Goal: Task Accomplishment & Management: Complete application form

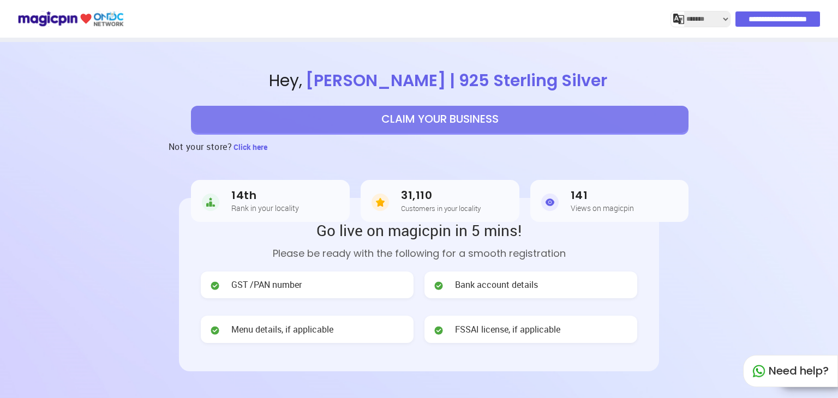
select select "*******"
click at [394, 122] on button "CLAIM YOUR BUSINESS" at bounding box center [440, 119] width 498 height 27
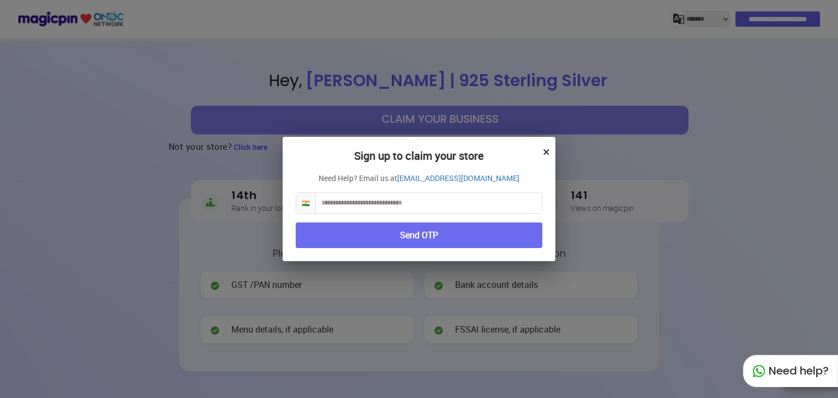
click at [396, 202] on input "text" at bounding box center [429, 203] width 226 height 20
type input "**********"
click at [398, 236] on button "Send OTP" at bounding box center [419, 236] width 247 height 26
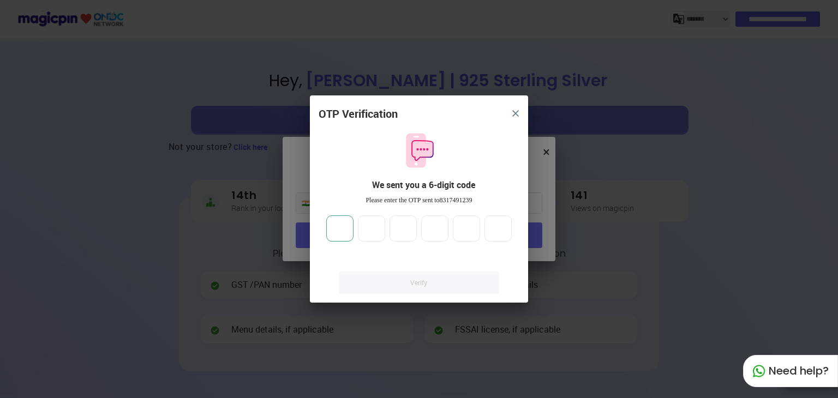
click at [340, 226] on input "number" at bounding box center [339, 229] width 27 height 26
type input "*"
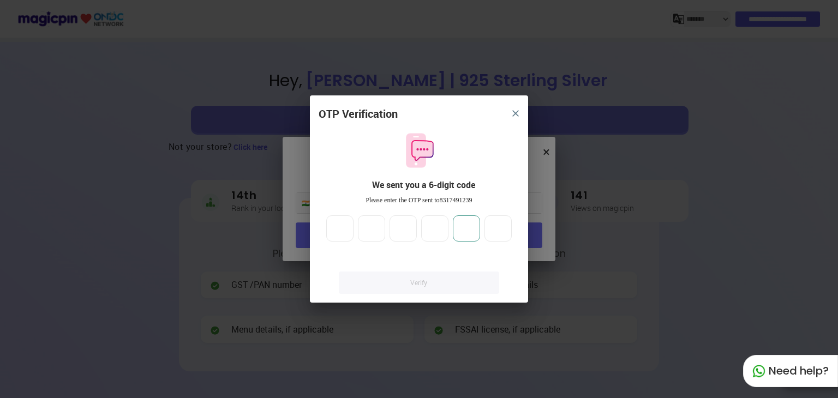
type input "*"
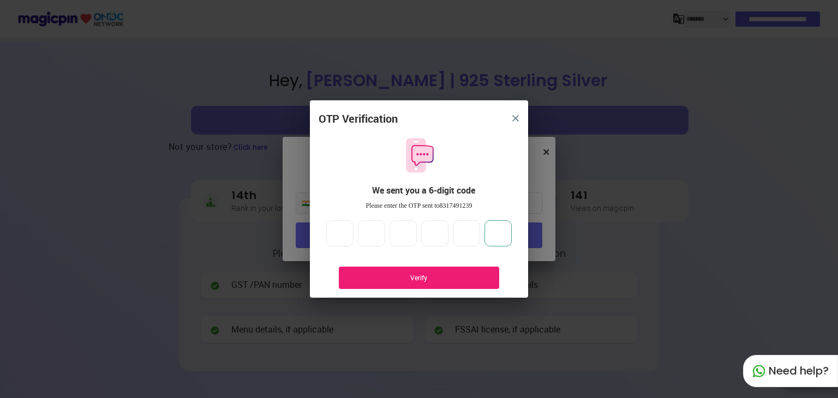
type input "*"
click at [402, 273] on div "Verify" at bounding box center [419, 277] width 128 height 9
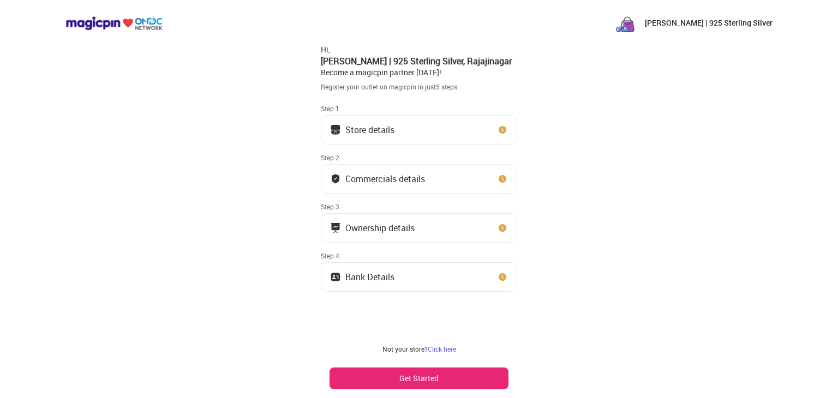
click at [417, 132] on button "Store details" at bounding box center [419, 129] width 196 height 29
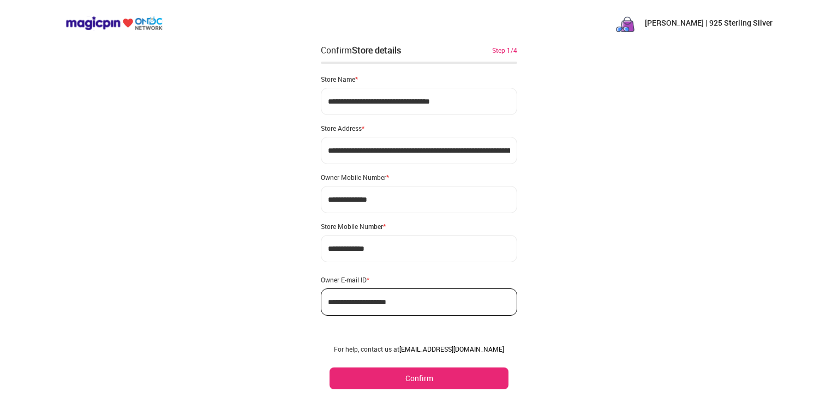
click at [587, 136] on div "**********" at bounding box center [419, 207] width 838 height 414
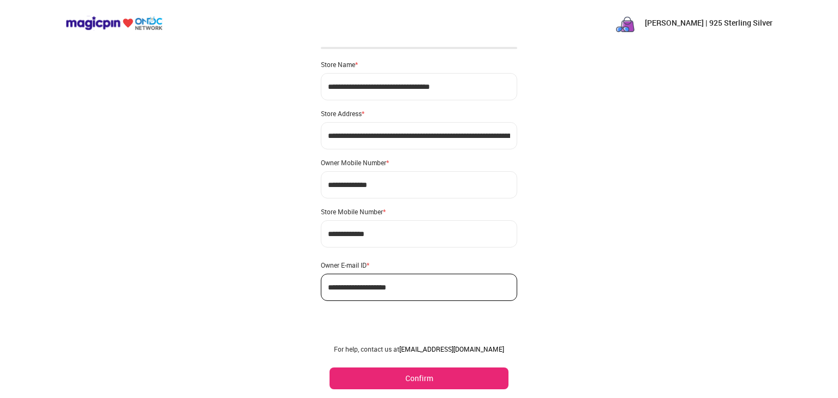
click at [408, 383] on button "Confirm" at bounding box center [419, 379] width 179 height 22
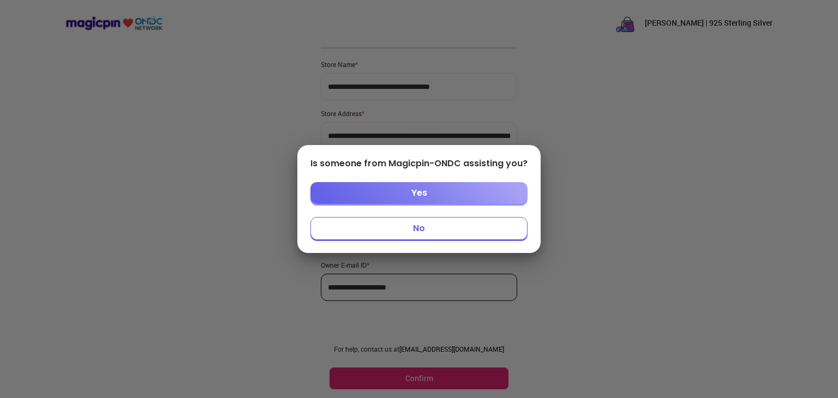
click at [397, 194] on button "Yes" at bounding box center [418, 193] width 217 height 22
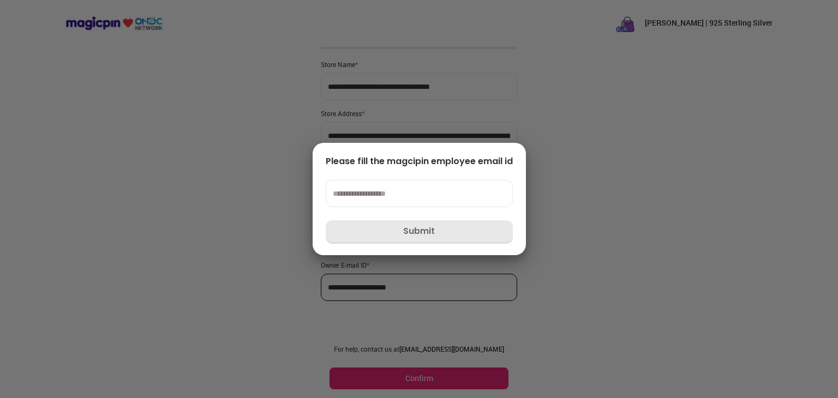
click at [359, 192] on input at bounding box center [419, 193] width 187 height 27
click at [217, 190] on div at bounding box center [419, 199] width 838 height 398
click at [349, 185] on input at bounding box center [419, 193] width 187 height 27
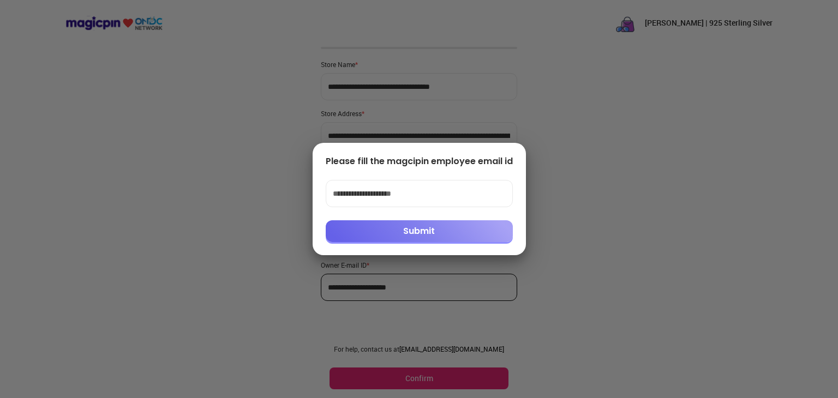
type input "**********"
click at [384, 235] on button "Submit" at bounding box center [419, 231] width 187 height 22
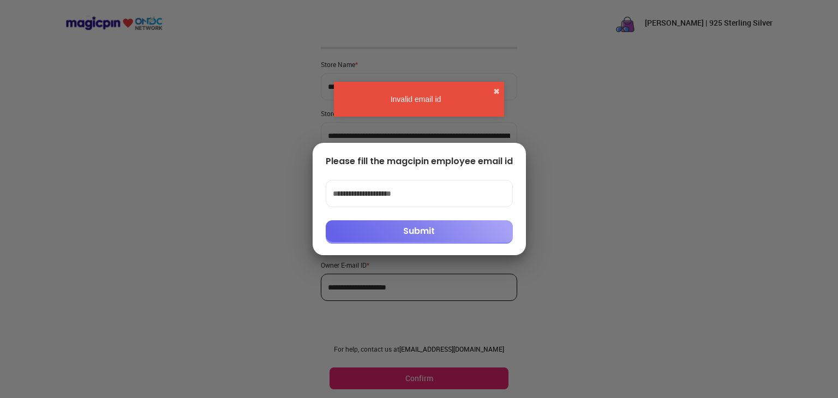
click at [384, 235] on button "Submit" at bounding box center [419, 231] width 187 height 22
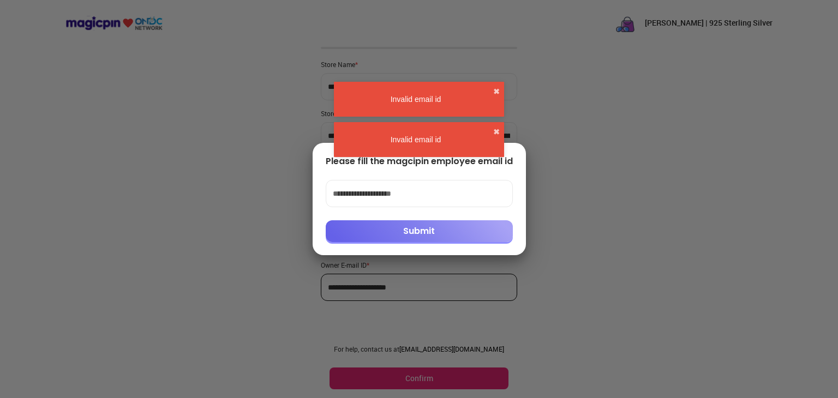
click at [511, 154] on div "**********" at bounding box center [419, 199] width 213 height 112
click at [493, 127] on button "✖" at bounding box center [496, 132] width 7 height 11
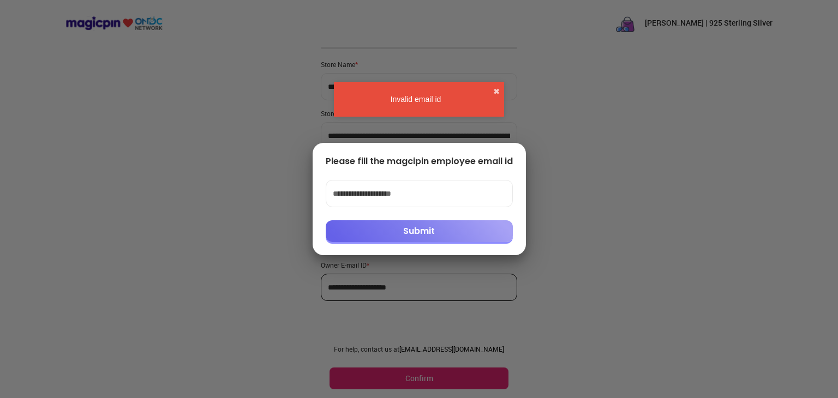
click at [492, 92] on div "Invalid email id ✖" at bounding box center [419, 99] width 170 height 35
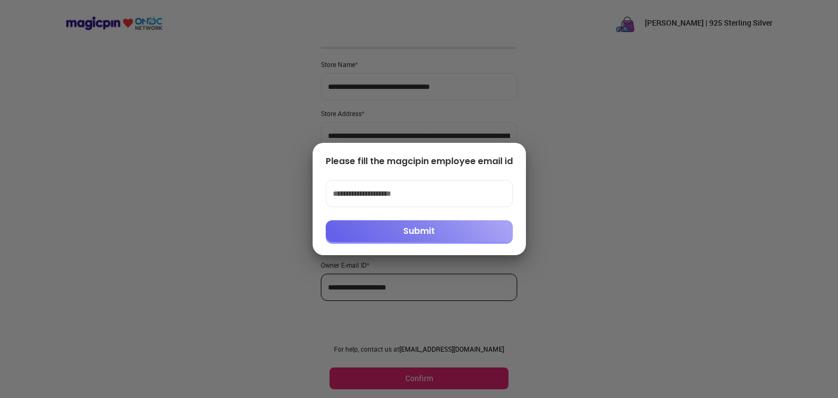
click at [430, 137] on div at bounding box center [419, 199] width 838 height 398
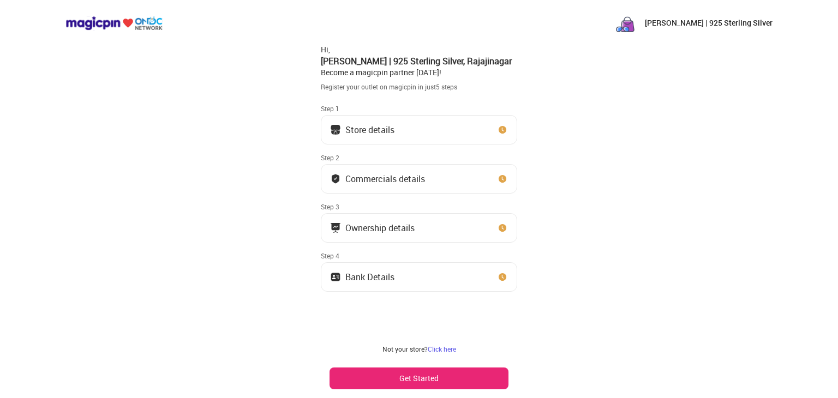
click at [389, 177] on div "Commercials details" at bounding box center [385, 178] width 80 height 5
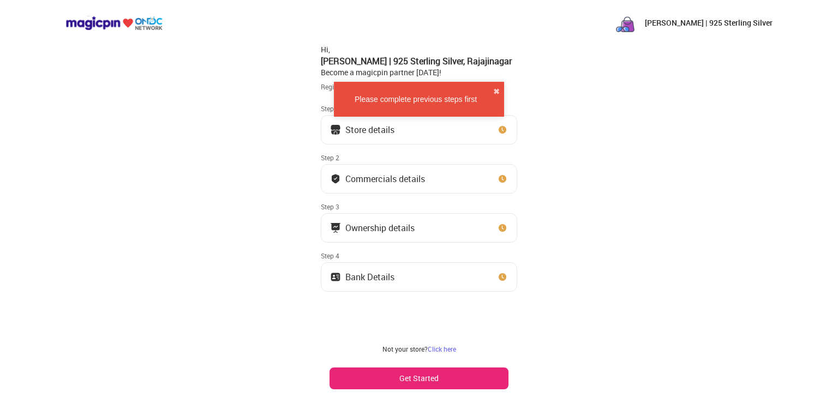
click at [377, 130] on div "Store details" at bounding box center [369, 129] width 49 height 5
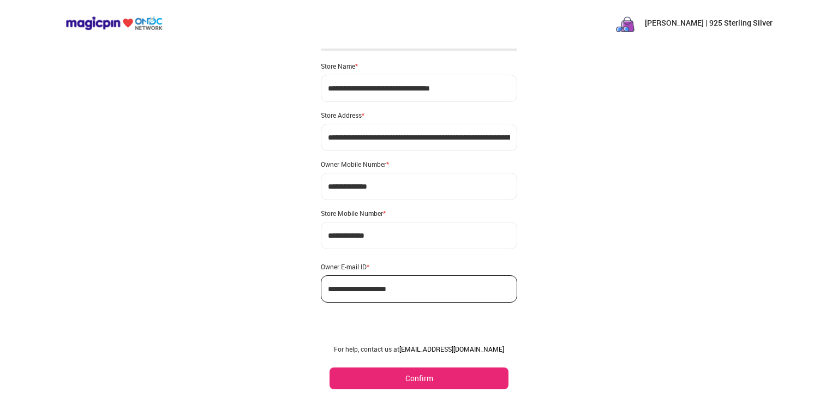
scroll to position [15, 0]
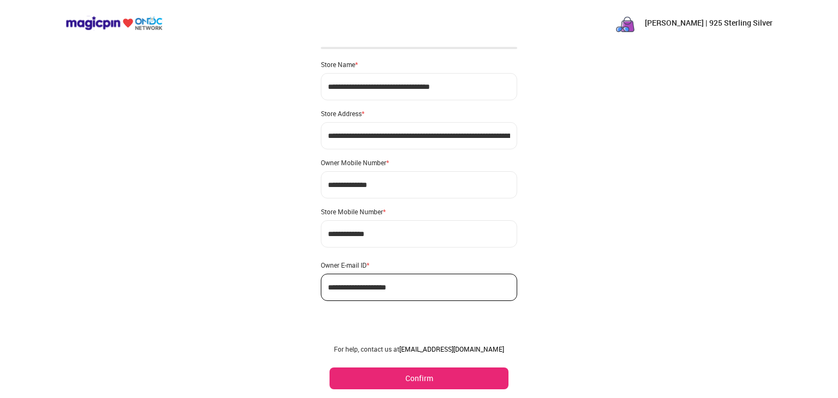
click at [279, 223] on div "**********" at bounding box center [419, 192] width 838 height 414
click at [417, 378] on button "Confirm" at bounding box center [419, 379] width 179 height 22
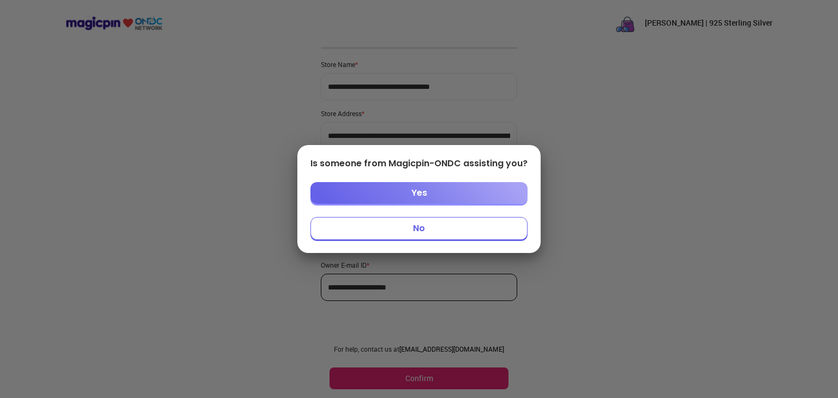
click at [421, 233] on button "No" at bounding box center [418, 228] width 217 height 23
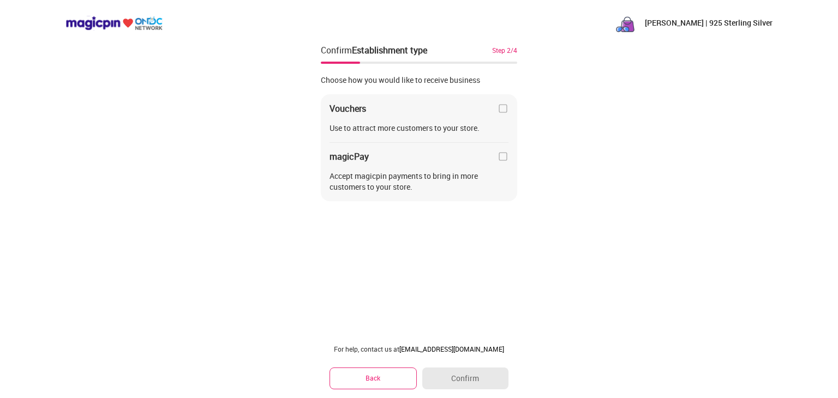
scroll to position [0, 0]
click at [505, 110] on img at bounding box center [503, 108] width 11 height 11
click at [504, 156] on img at bounding box center [503, 156] width 11 height 11
click at [450, 379] on button "Confirm" at bounding box center [465, 379] width 86 height 22
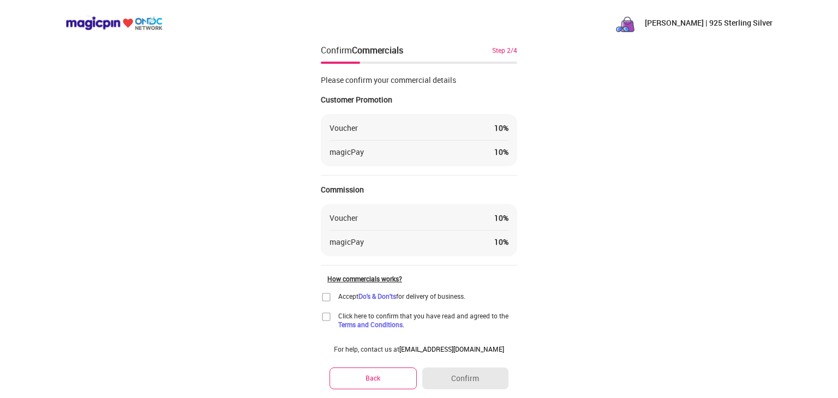
click at [466, 224] on div "Voucher 10 % magicPay 10 %" at bounding box center [419, 230] width 196 height 53
drag, startPoint x: 367, startPoint y: 230, endPoint x: 490, endPoint y: 245, distance: 124.2
click at [490, 245] on div "Voucher 10 % magicPay 10 %" at bounding box center [419, 230] width 196 height 53
click at [490, 245] on div "magicPay 10 %" at bounding box center [419, 242] width 179 height 11
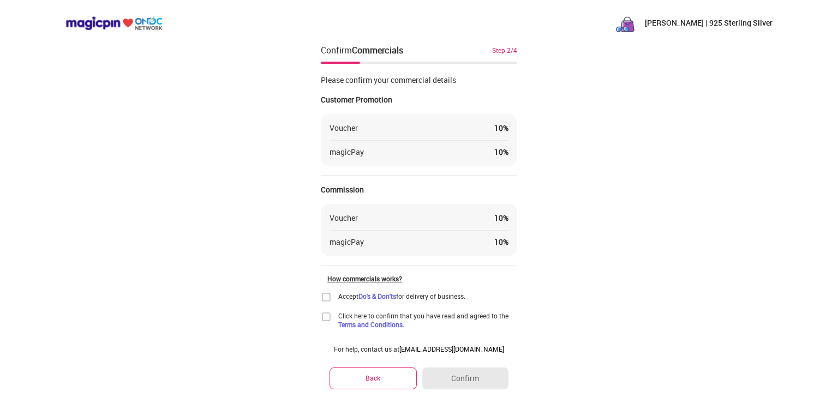
click at [319, 297] on div "Jenzo Jewellery | 925 Sterling Silver Confirm Commercials Step 2/4 Please confi…" at bounding box center [419, 213] width 838 height 427
click at [328, 295] on img at bounding box center [326, 297] width 11 height 11
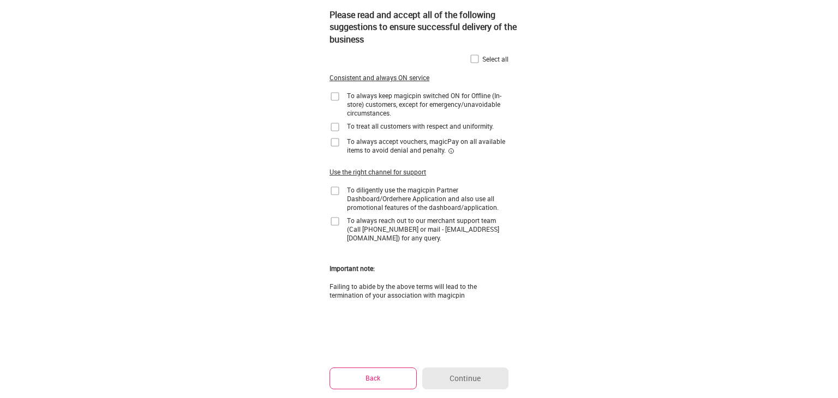
click at [480, 57] on div "Select all" at bounding box center [488, 58] width 39 height 11
click at [473, 57] on img at bounding box center [474, 58] width 11 height 11
click at [459, 372] on button "Continue" at bounding box center [465, 379] width 86 height 22
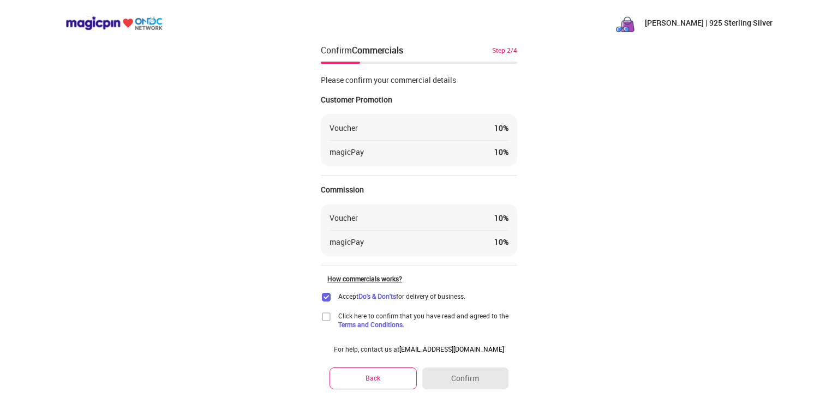
click at [323, 314] on img at bounding box center [326, 317] width 11 height 11
click at [457, 376] on button "Confirm" at bounding box center [465, 379] width 86 height 22
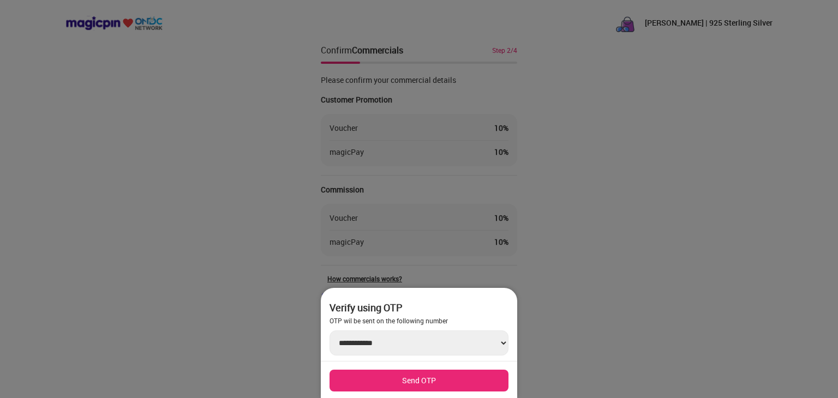
click at [443, 378] on button "Send OTP" at bounding box center [419, 381] width 179 height 22
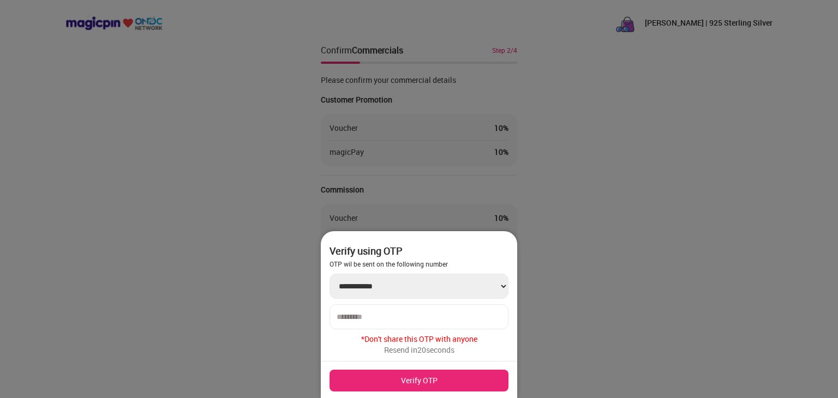
click at [364, 313] on input "number" at bounding box center [419, 317] width 165 height 9
type input "******"
click at [403, 380] on button "Verify OTP" at bounding box center [419, 381] width 179 height 22
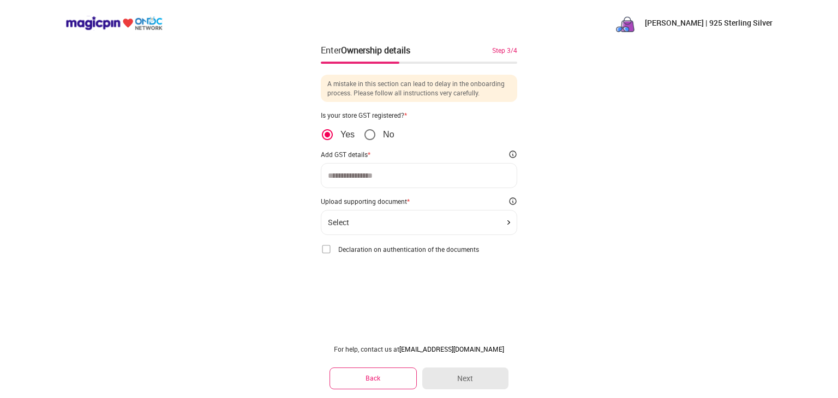
click at [357, 177] on input at bounding box center [419, 175] width 182 height 9
paste input "**********"
type input "**********"
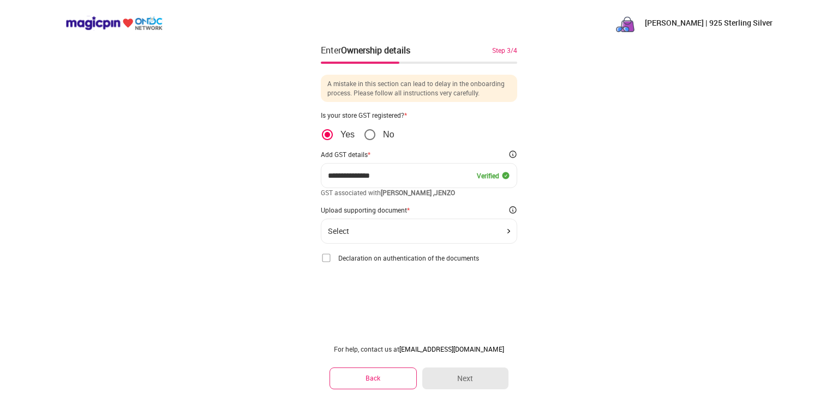
click at [386, 231] on div "Select" at bounding box center [419, 231] width 182 height 9
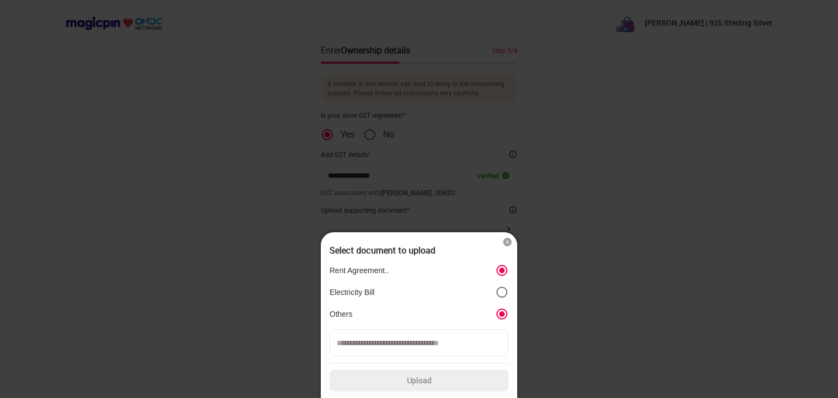
click at [506, 243] on img at bounding box center [507, 242] width 11 height 11
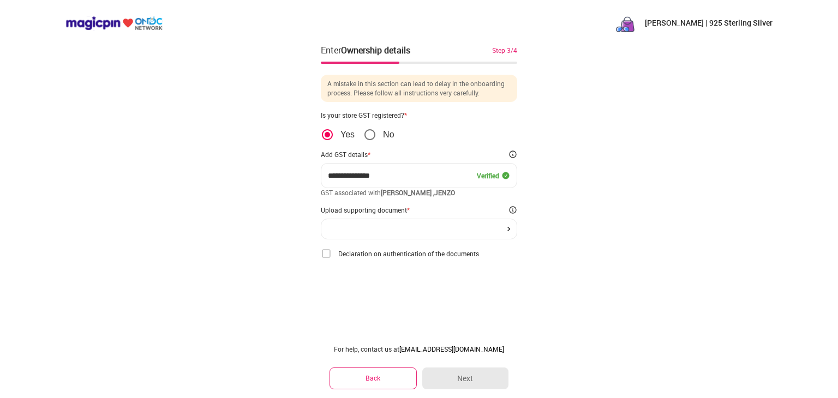
click at [504, 230] on div at bounding box center [419, 229] width 182 height 4
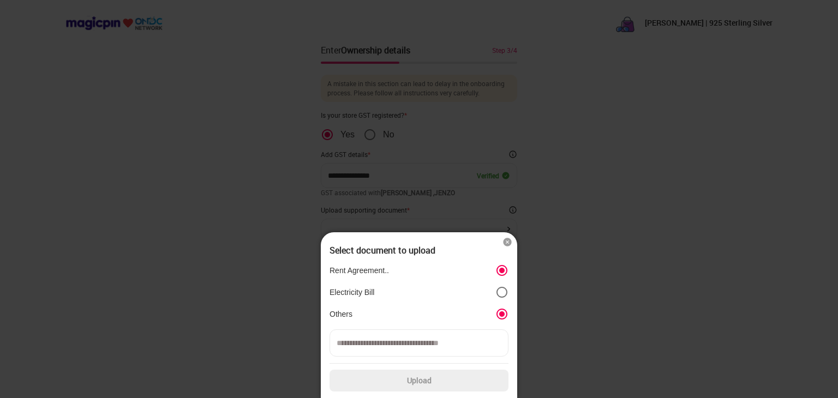
click at [509, 243] on img at bounding box center [507, 242] width 11 height 11
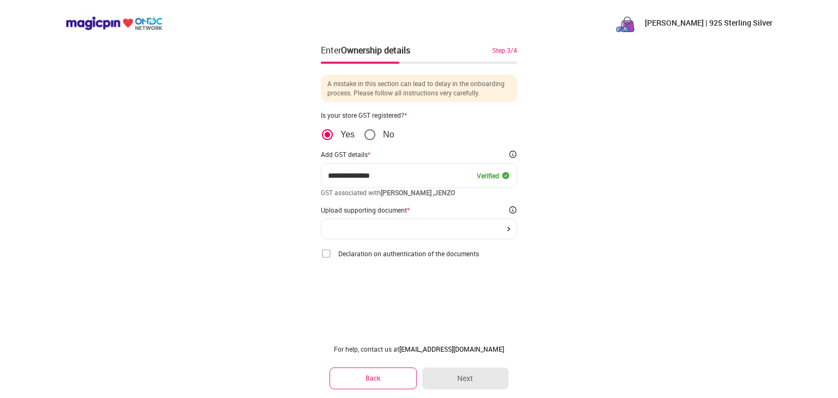
click at [510, 224] on div at bounding box center [419, 229] width 196 height 21
click at [472, 227] on div at bounding box center [419, 229] width 182 height 4
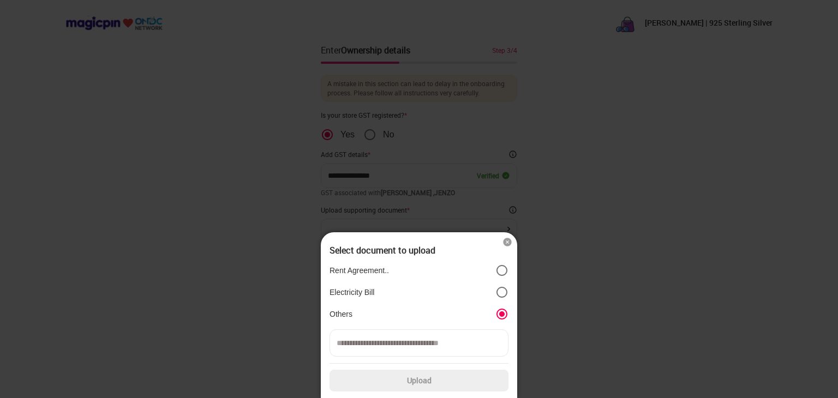
click at [354, 271] on p "Rent Agreement.." at bounding box center [359, 271] width 59 height 10
click at [356, 353] on input at bounding box center [419, 343] width 179 height 27
click at [506, 238] on img at bounding box center [507, 242] width 11 height 11
